Goal: Navigation & Orientation: Find specific page/section

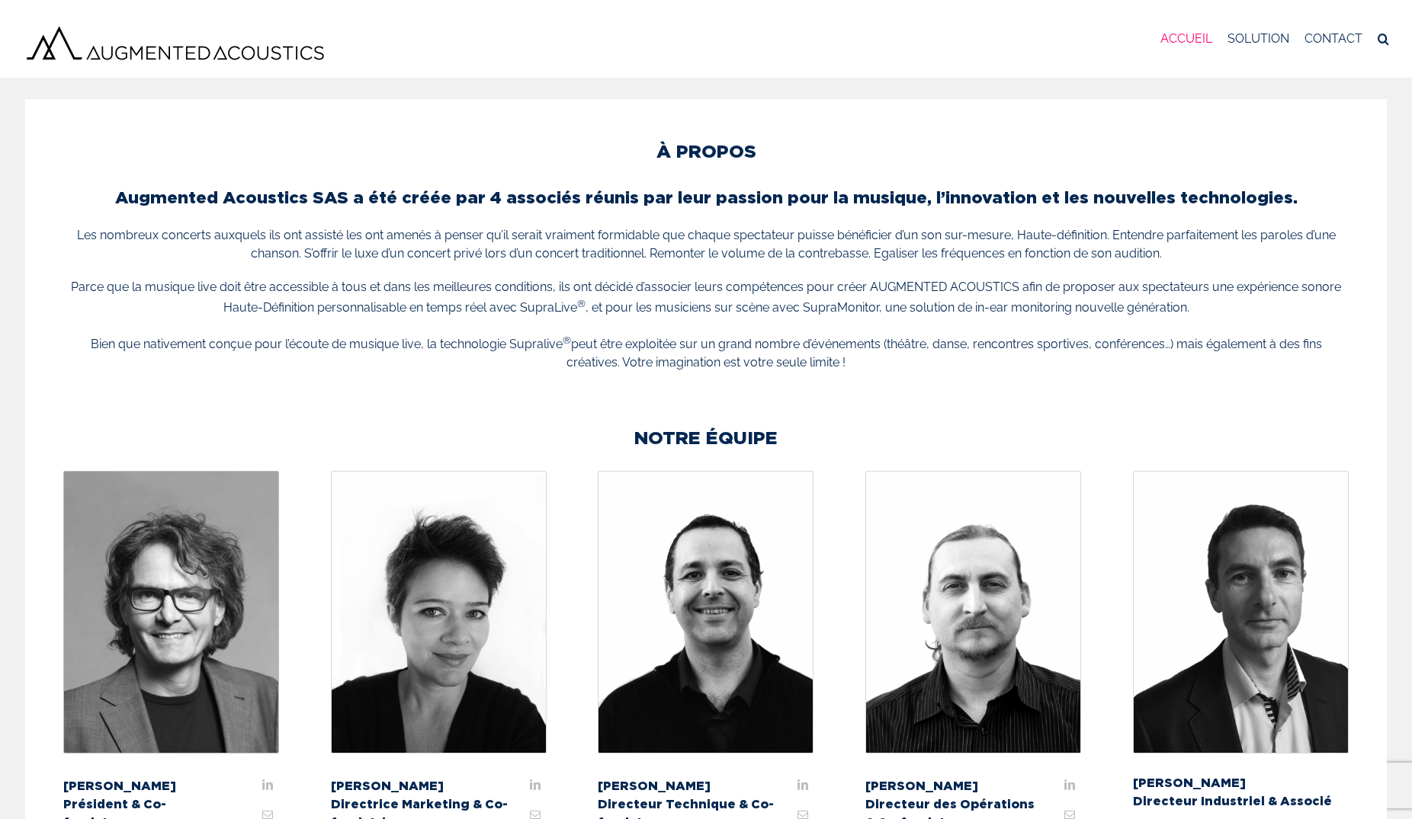
click at [1196, 40] on span "ACCUEIL" at bounding box center [1186, 39] width 52 height 12
click at [733, 232] on p "Les nombreux concerts auxquels ils ont assisté les ont amenés à penser qu’il se…" at bounding box center [705, 244] width 1285 height 37
